Goal: Task Accomplishment & Management: Manage account settings

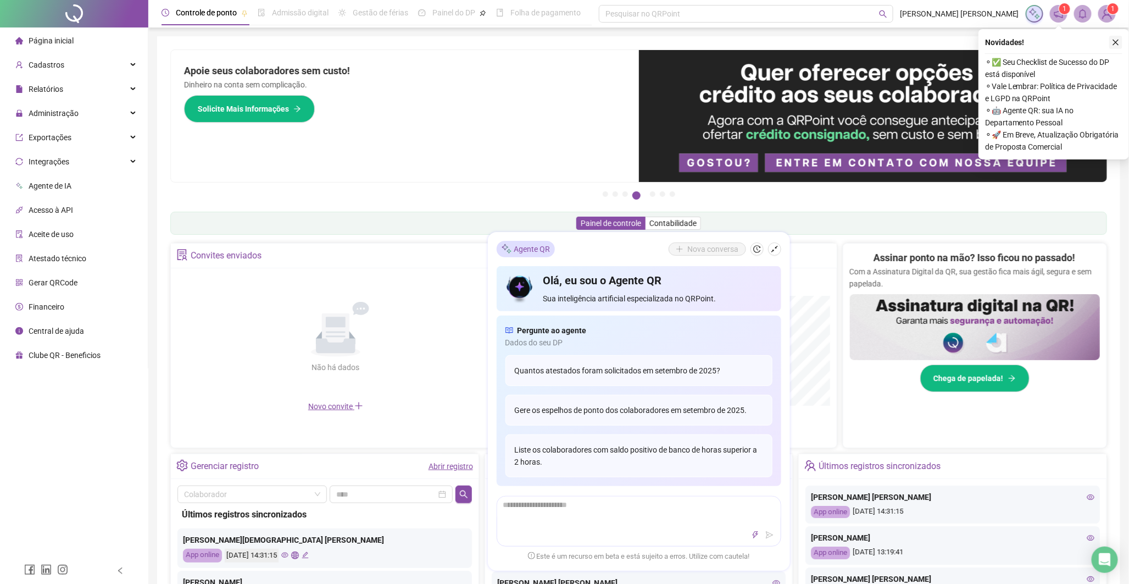
click at [1121, 41] on button "button" at bounding box center [1116, 42] width 13 height 13
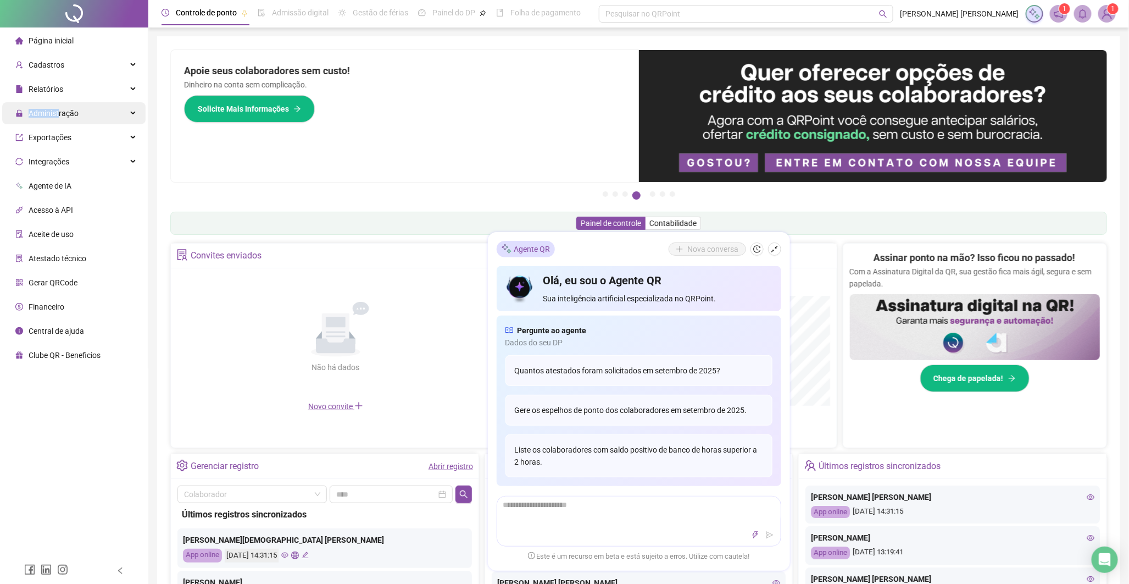
click at [58, 109] on span "Administração" at bounding box center [54, 113] width 50 height 9
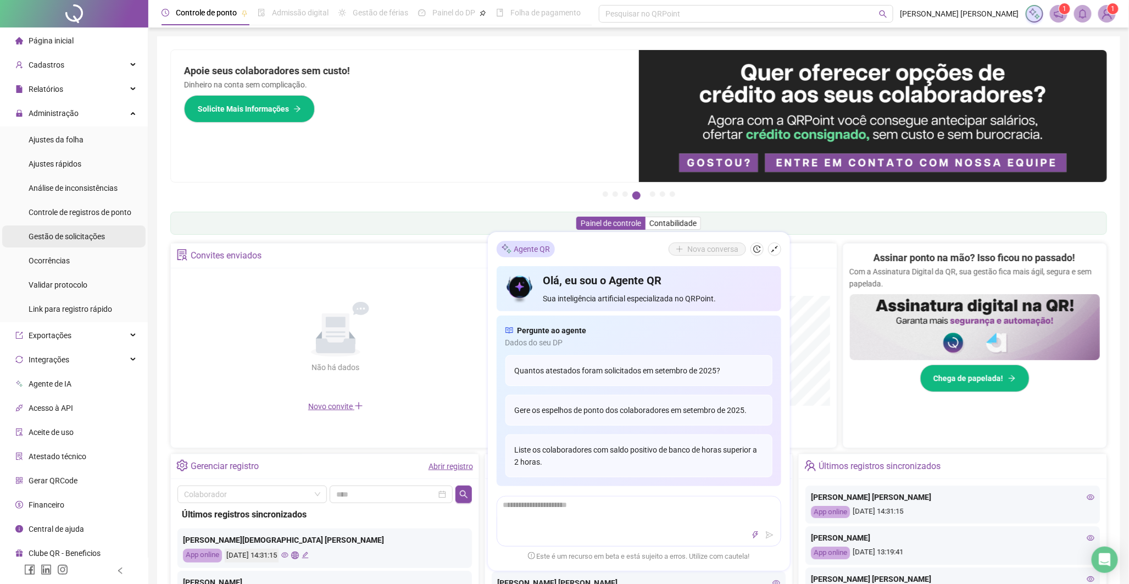
click at [43, 232] on span "Gestão de solicitações" at bounding box center [67, 236] width 76 height 9
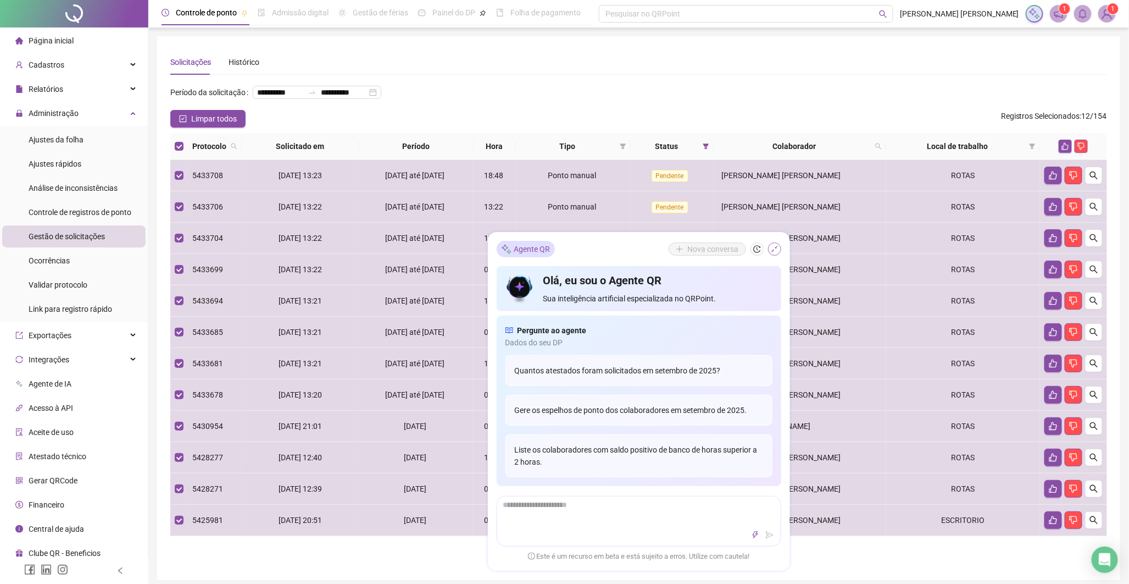
click at [777, 247] on icon "shrink" at bounding box center [775, 249] width 8 height 8
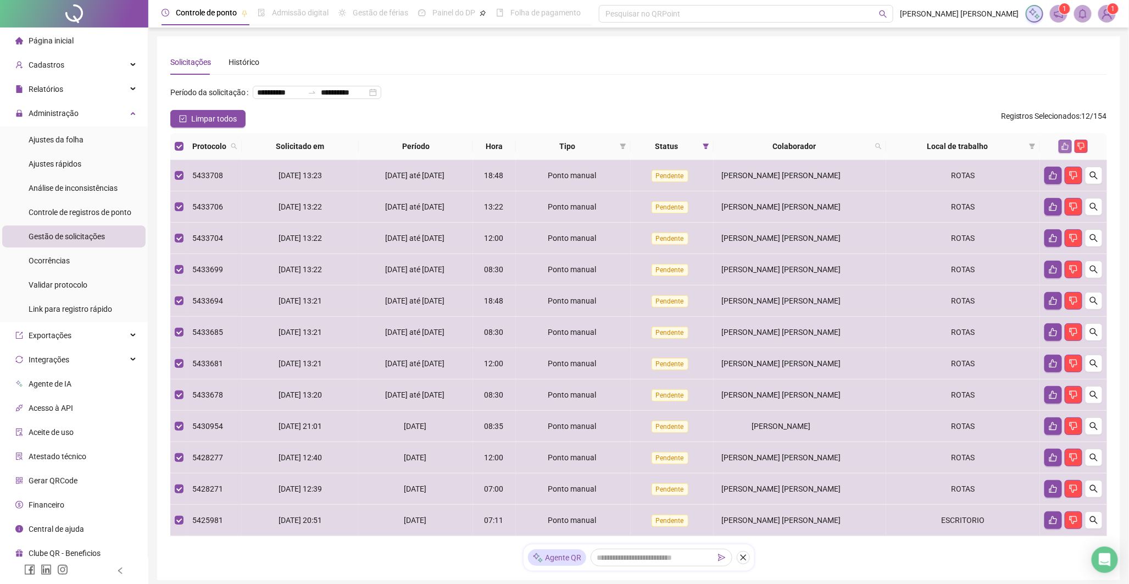
click at [1067, 153] on button "button" at bounding box center [1065, 146] width 13 height 13
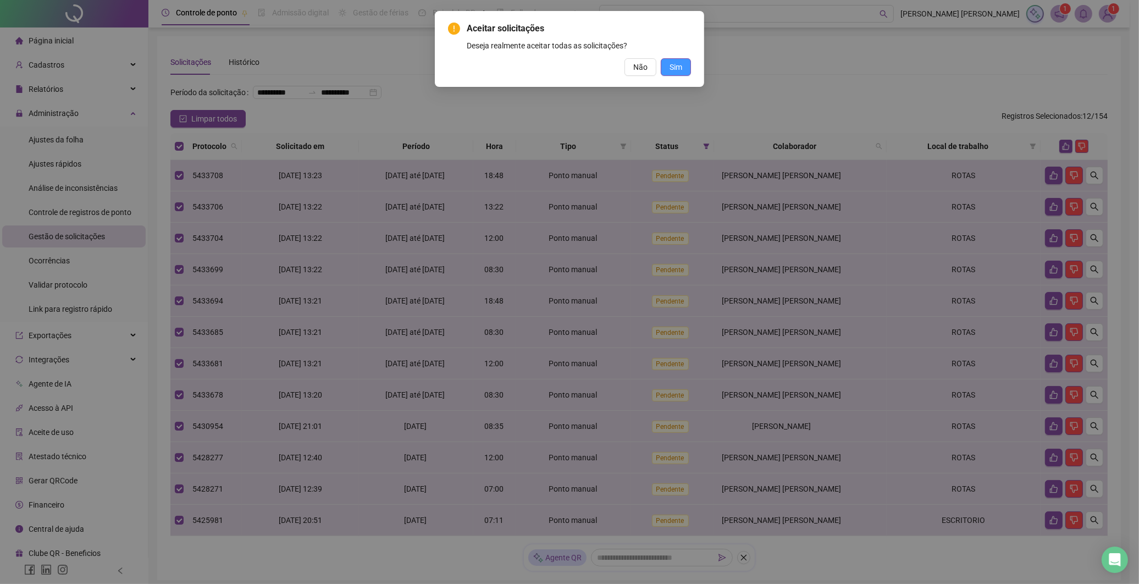
click at [669, 69] on span "Sim" at bounding box center [675, 67] width 13 height 12
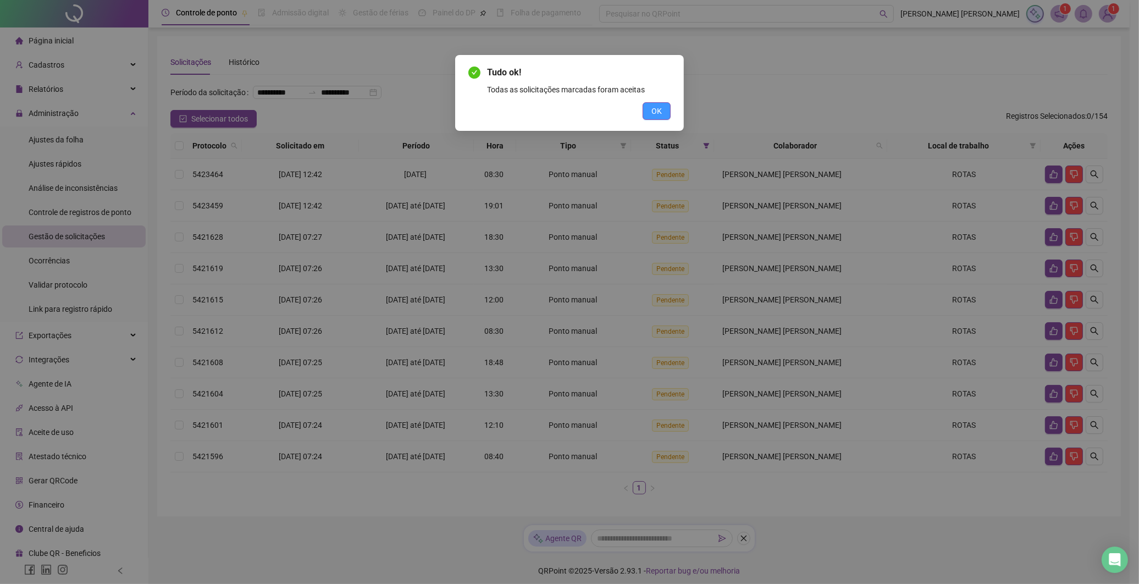
click at [658, 110] on span "OK" at bounding box center [656, 111] width 10 height 12
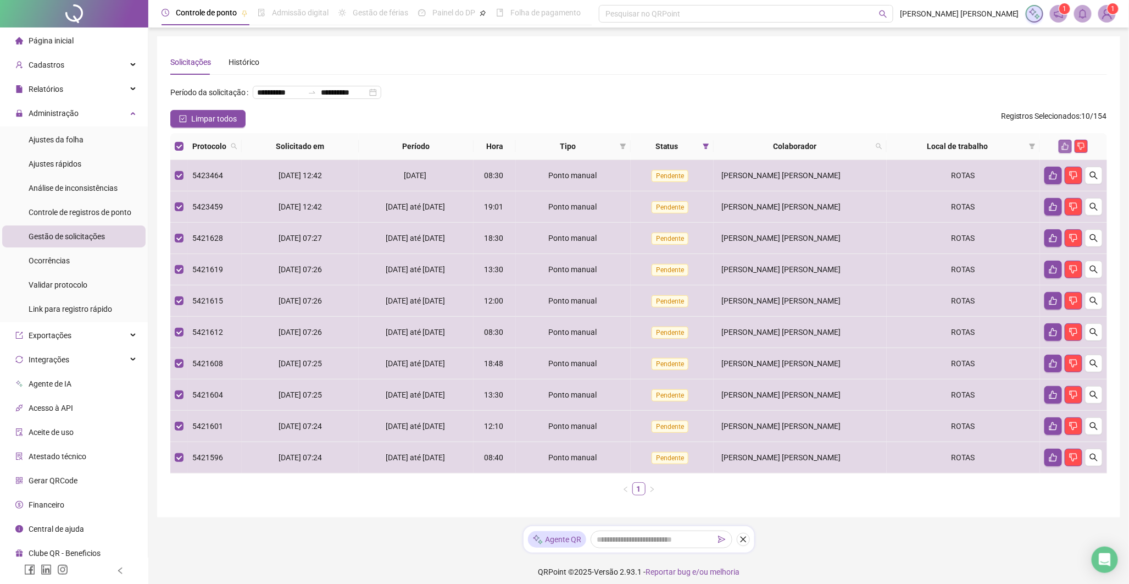
click at [1063, 150] on icon "like" at bounding box center [1066, 146] width 8 height 8
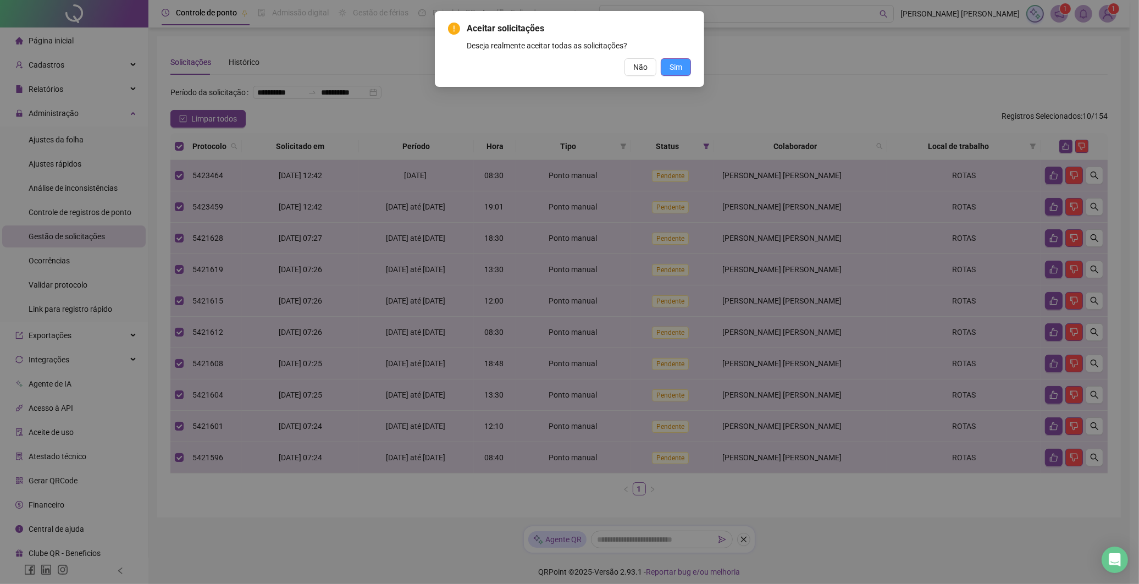
click at [665, 66] on button "Sim" at bounding box center [676, 67] width 30 height 18
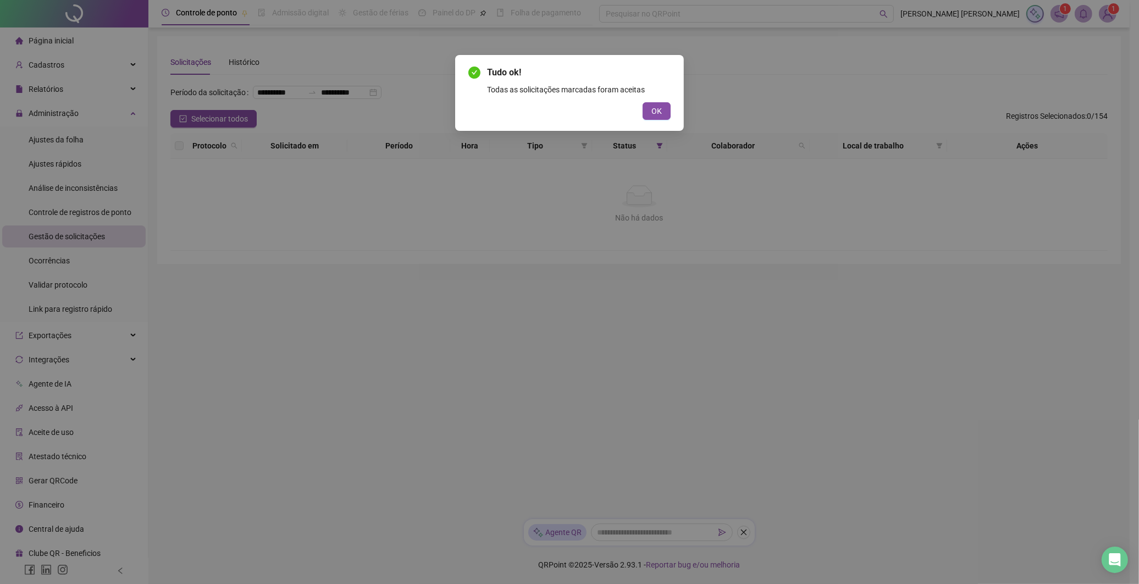
drag, startPoint x: 650, startPoint y: 112, endPoint x: 628, endPoint y: 113, distance: 22.5
click at [652, 114] on button "OK" at bounding box center [656, 111] width 28 height 18
